Goal: Task Accomplishment & Management: Use online tool/utility

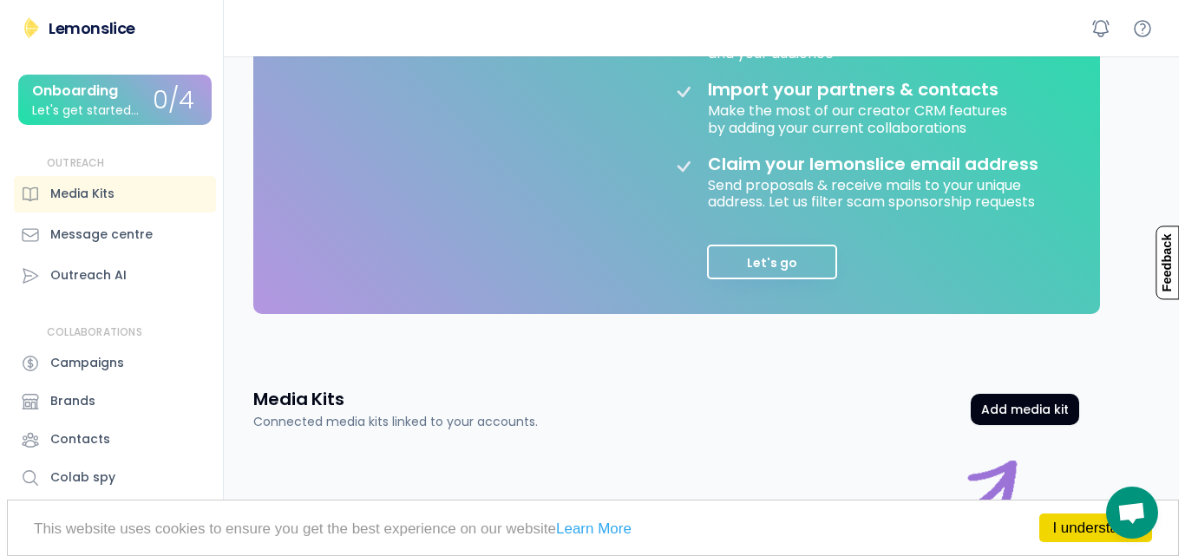
scroll to position [541, 0]
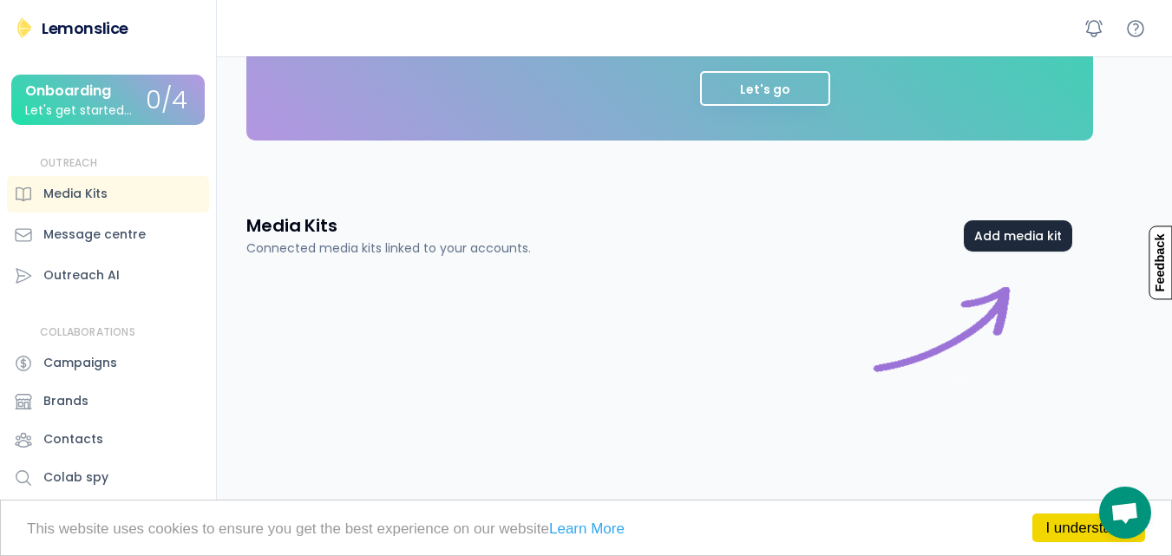
click at [1026, 233] on button "Add media kit" at bounding box center [1018, 235] width 108 height 31
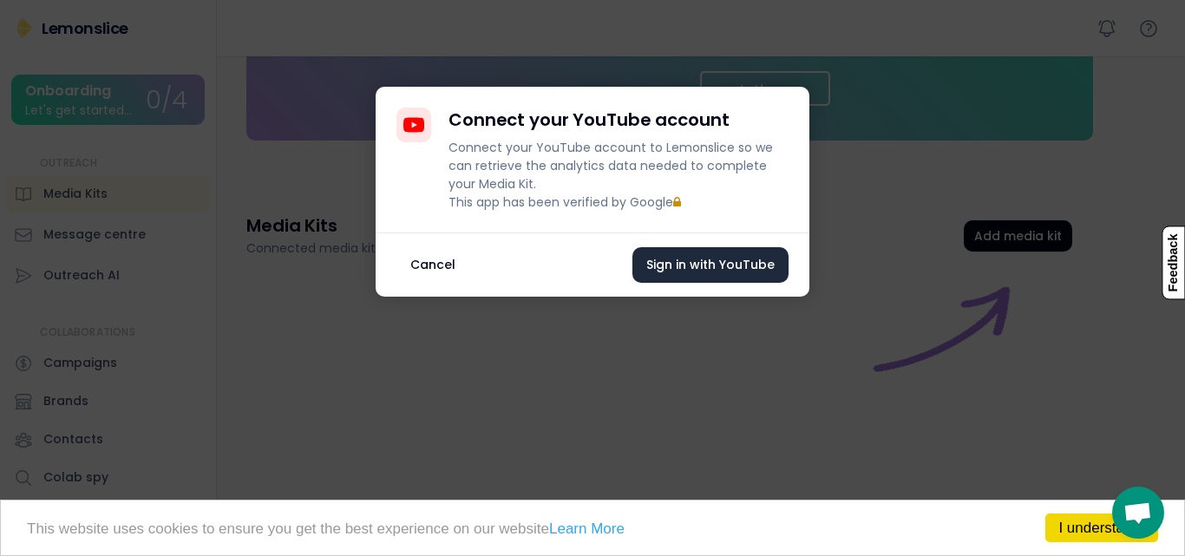
drag, startPoint x: 730, startPoint y: 272, endPoint x: 356, endPoint y: 268, distance: 374.0
click at [729, 272] on button "Sign in with YouTube" at bounding box center [711, 265] width 156 height 36
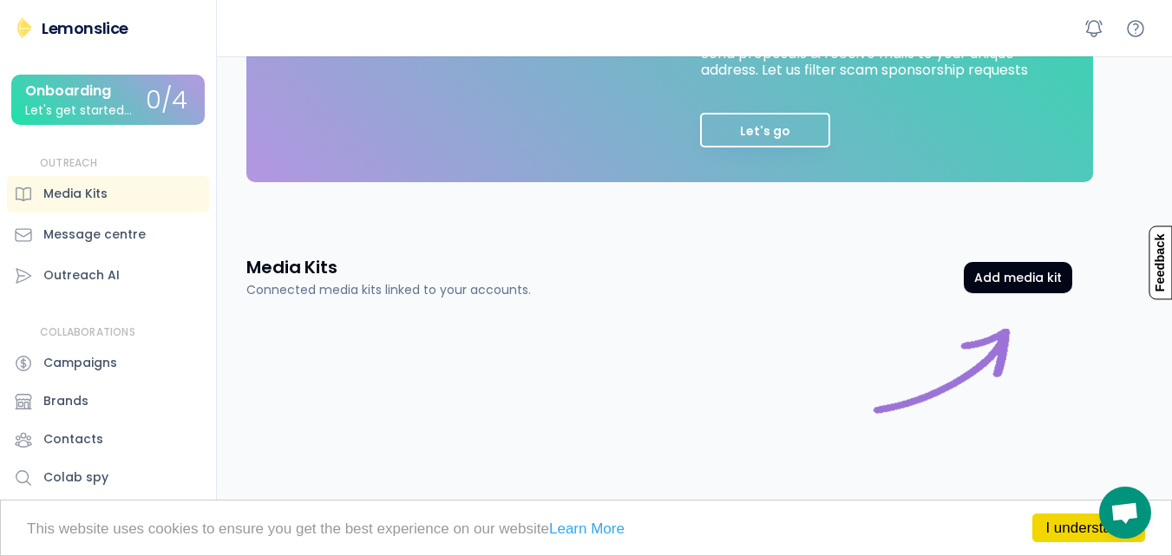
scroll to position [541, 0]
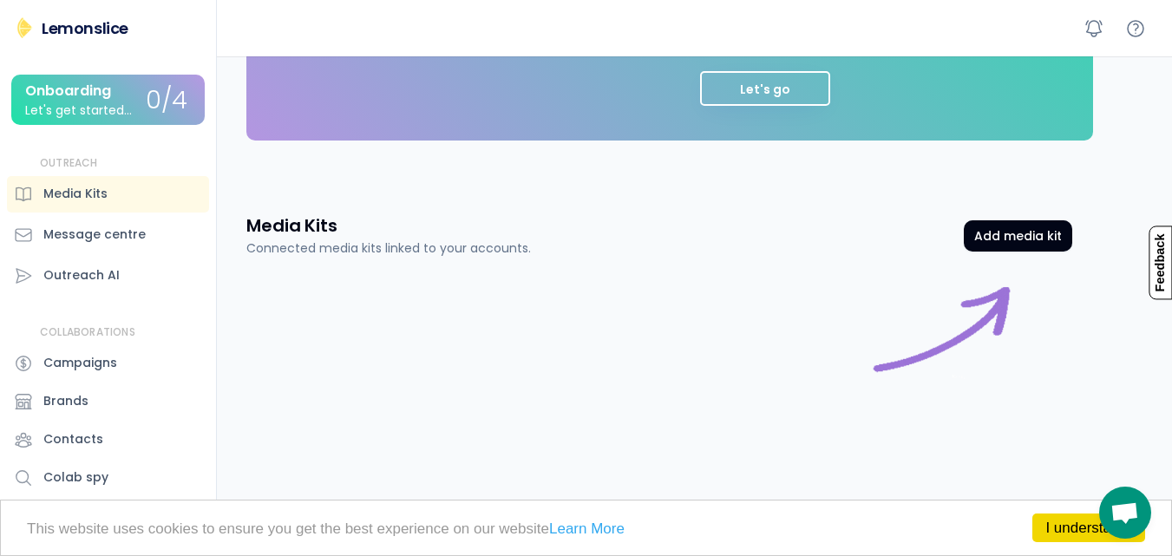
click at [104, 214] on div "OUTREACH Media Kits Message centre Outreach AI" at bounding box center [108, 225] width 202 height 138
click at [110, 190] on div "Media Kits" at bounding box center [108, 194] width 202 height 36
click at [107, 214] on div "OUTREACH Media Kits Message centre Outreach AI" at bounding box center [108, 225] width 202 height 138
click at [107, 241] on div "Message centre" at bounding box center [94, 235] width 102 height 18
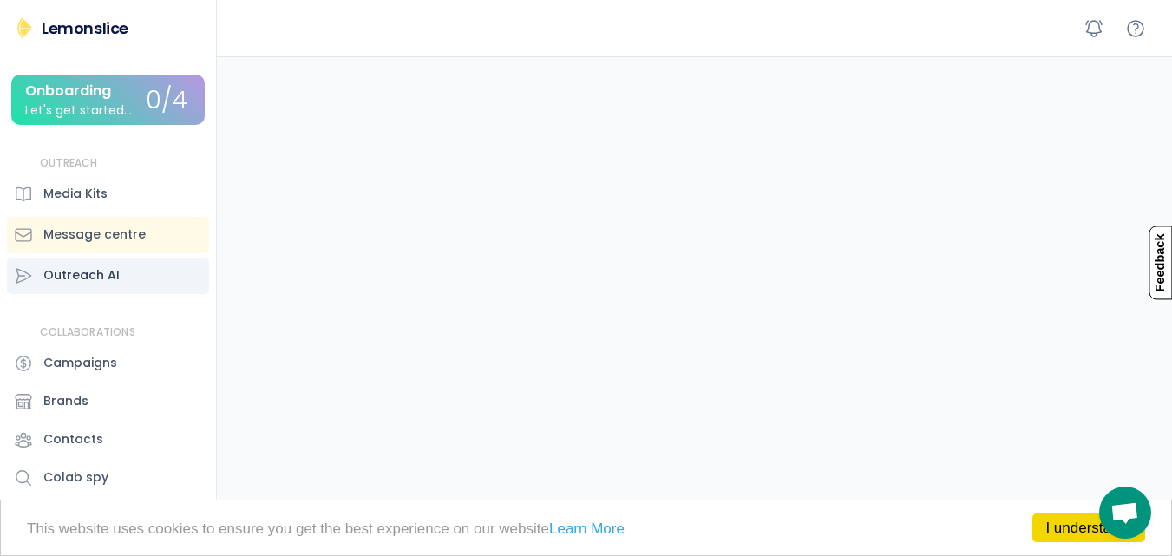
click at [99, 279] on div "Outreach AI" at bounding box center [81, 275] width 76 height 18
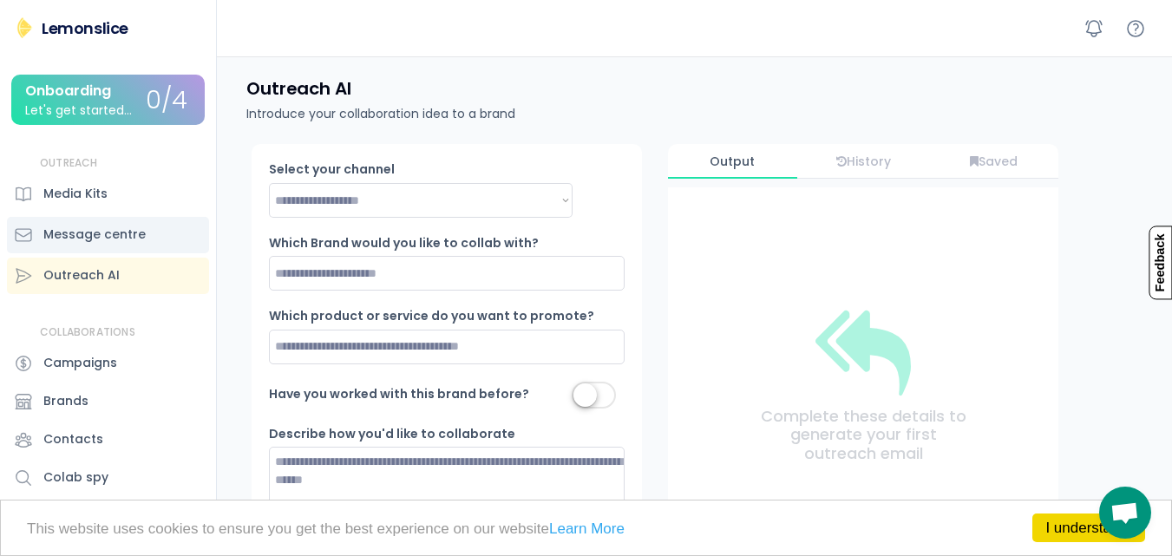
click at [90, 233] on div "Message centre" at bounding box center [94, 235] width 102 height 18
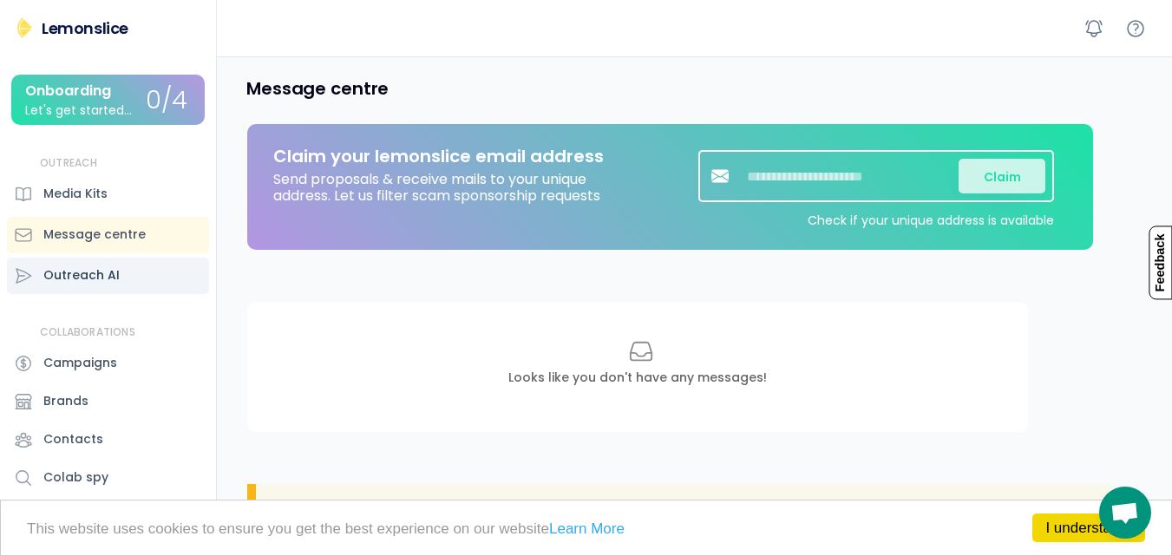
click at [95, 266] on div "Outreach AI" at bounding box center [81, 275] width 76 height 18
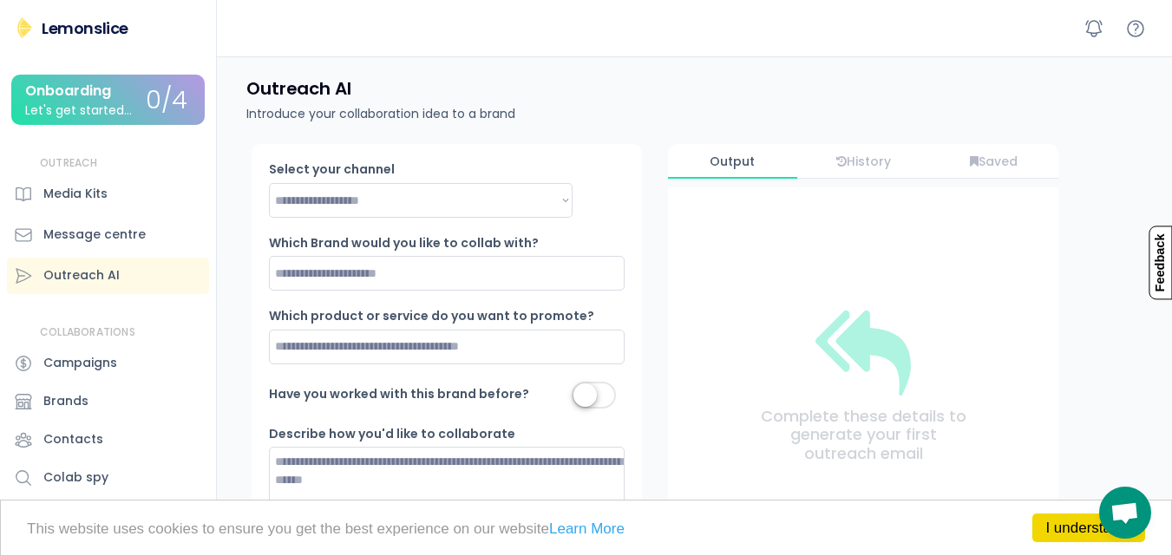
drag, startPoint x: 118, startPoint y: 173, endPoint x: 118, endPoint y: 163, distance: 9.5
click at [117, 172] on div "OUTREACH Media Kits Message centre Outreach AI" at bounding box center [108, 225] width 202 height 138
drag, startPoint x: 132, startPoint y: 102, endPoint x: 144, endPoint y: 93, distance: 14.9
click at [134, 96] on div "Onboarding Let's get started..." at bounding box center [85, 100] width 121 height 34
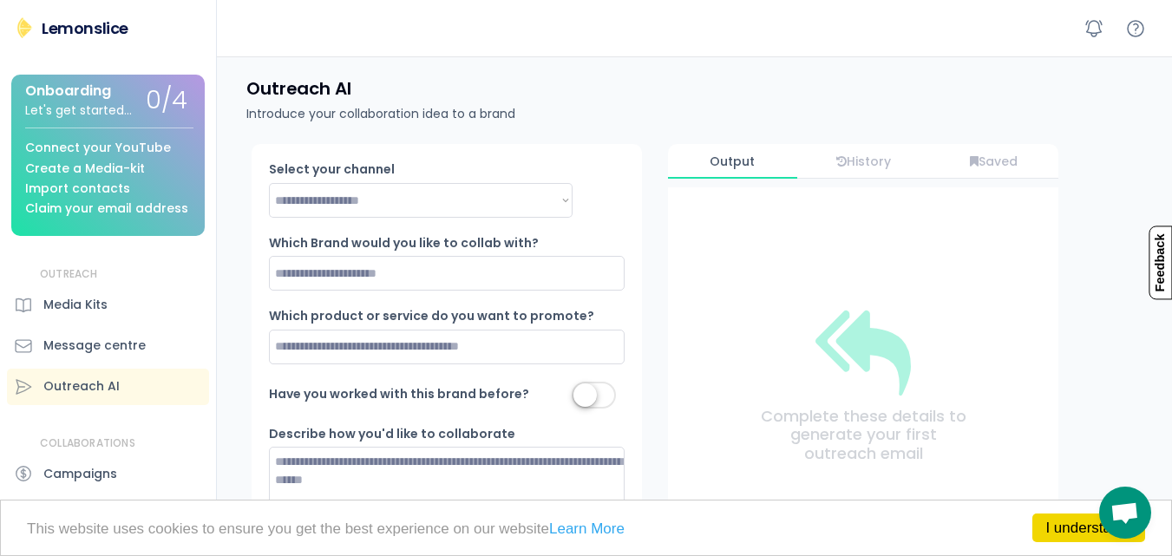
click at [108, 182] on div "Import contacts" at bounding box center [77, 188] width 105 height 13
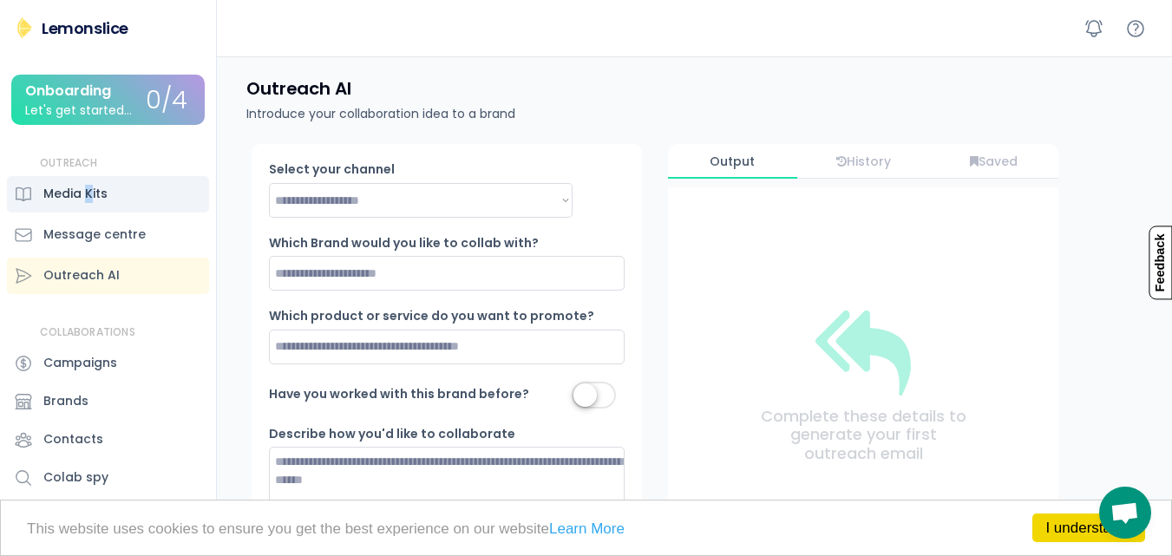
drag, startPoint x: 93, startPoint y: 191, endPoint x: 102, endPoint y: 195, distance: 10.5
click at [95, 191] on div "Media Kits" at bounding box center [75, 194] width 64 height 18
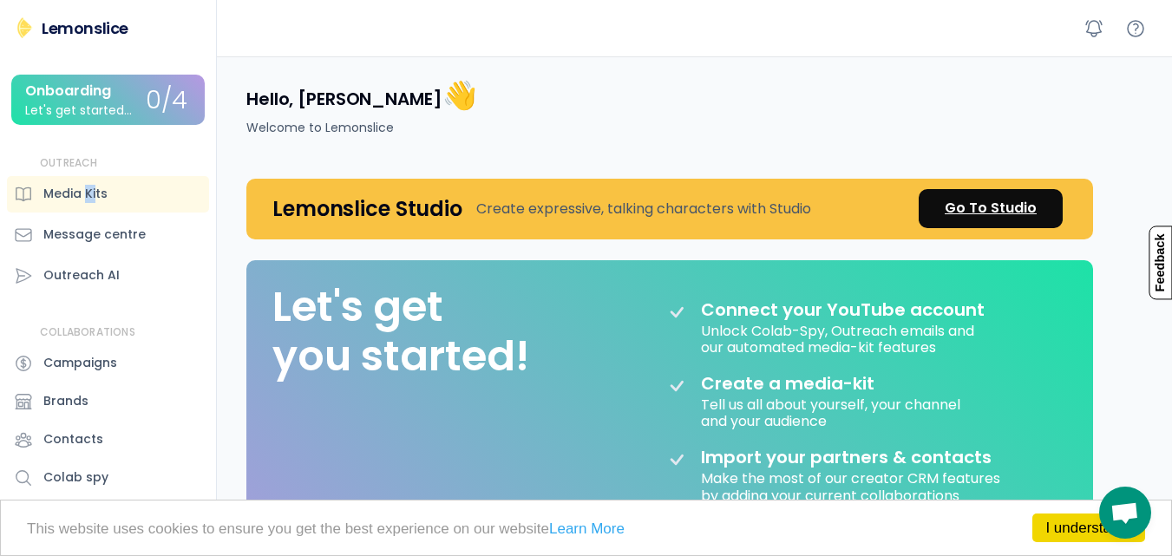
click at [1009, 216] on div "Go To Studio" at bounding box center [991, 208] width 92 height 21
